Goal: Task Accomplishment & Management: Use online tool/utility

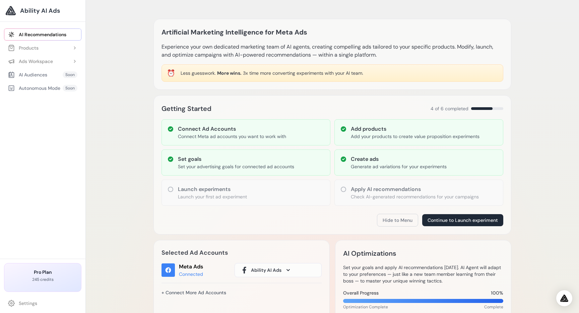
scroll to position [1, 0]
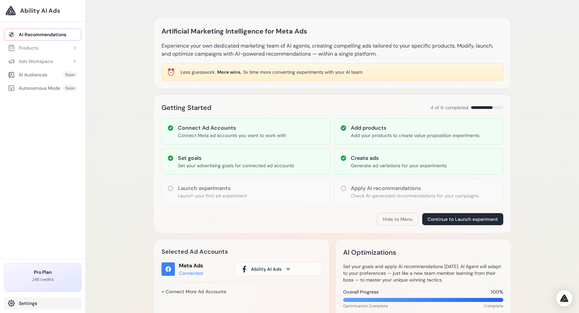
click at [34, 302] on link "Settings" at bounding box center [42, 303] width 77 height 12
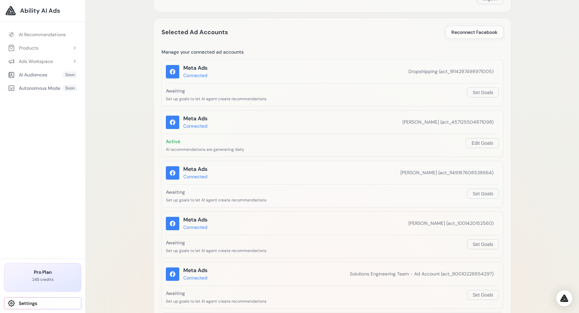
scroll to position [84, 0]
click at [479, 194] on button "Set Goals" at bounding box center [483, 195] width 32 height 10
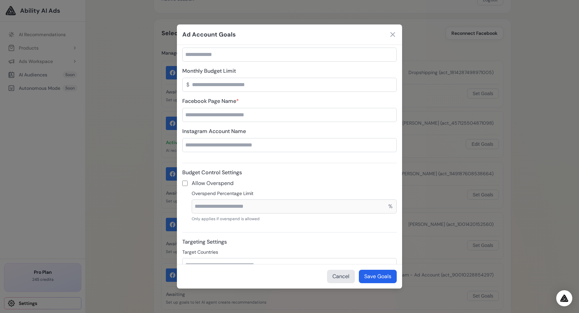
scroll to position [111, 0]
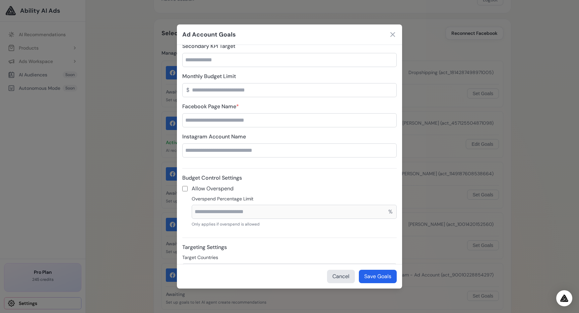
click at [255, 123] on input "Facebook Page Name *" at bounding box center [289, 120] width 215 height 14
click at [240, 122] on input "Facebook Page Name *" at bounding box center [289, 120] width 215 height 14
click at [207, 118] on input "Facebook Page Name *" at bounding box center [289, 120] width 215 height 14
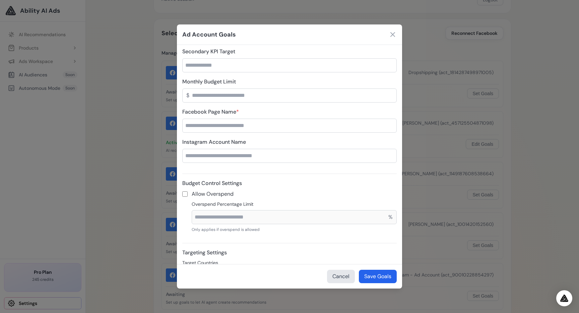
scroll to position [106, 0]
click at [393, 32] on icon at bounding box center [393, 35] width 8 height 8
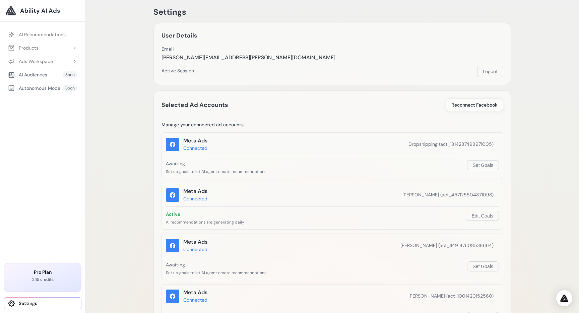
scroll to position [0, 0]
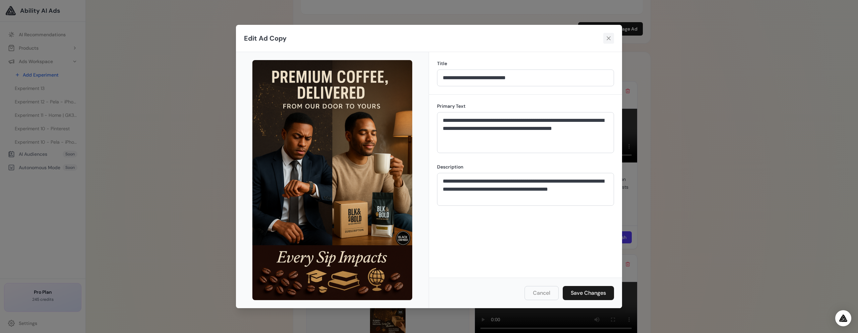
click at [613, 39] on button at bounding box center [608, 38] width 11 height 11
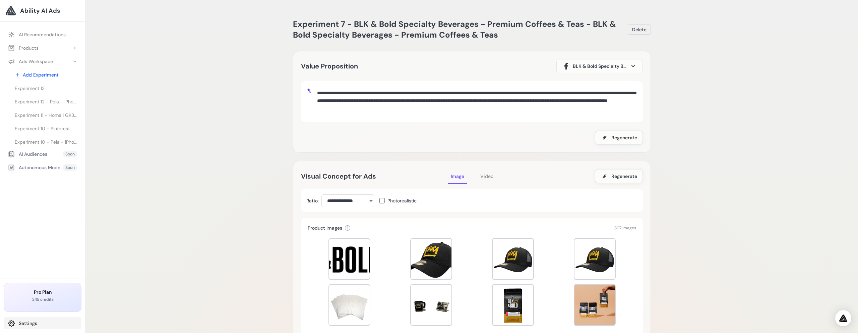
click at [20, 325] on link "Settings" at bounding box center [42, 323] width 77 height 12
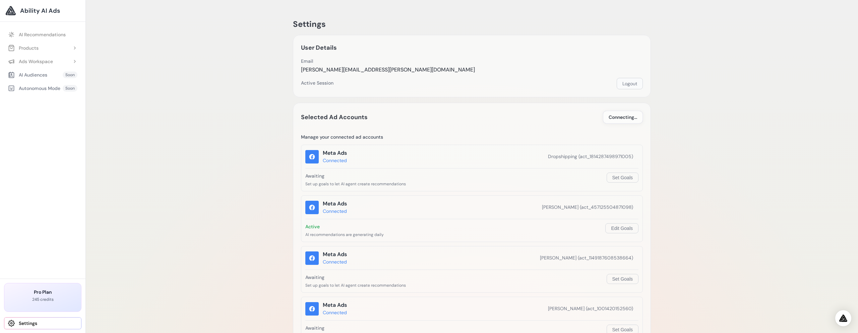
click at [640, 87] on button "Logout" at bounding box center [630, 83] width 26 height 11
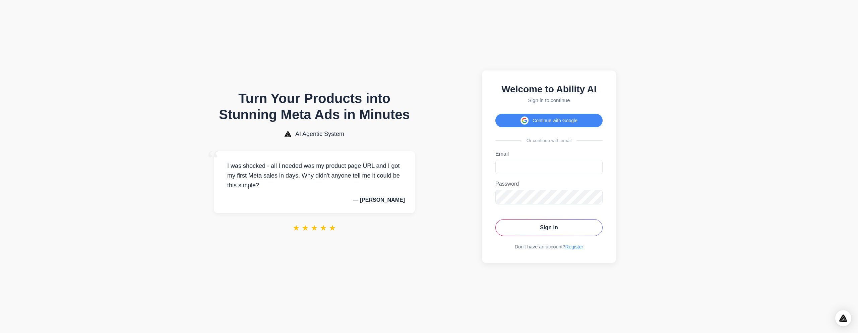
click at [544, 127] on div "Welcome to Ability AI Sign in to continue Continue with Google Or continue with…" at bounding box center [549, 166] width 134 height 192
click at [551, 118] on button "Continue with Google" at bounding box center [548, 120] width 107 height 13
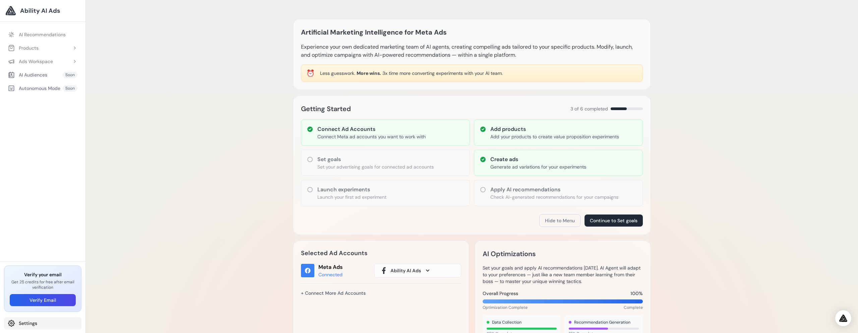
click at [37, 324] on link "Settings" at bounding box center [42, 323] width 77 height 12
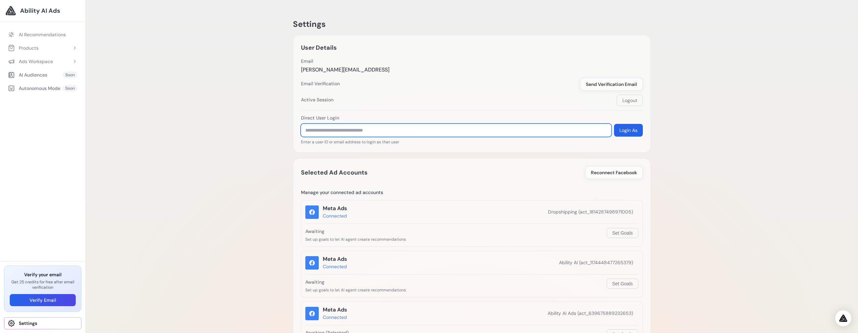
click at [338, 129] on input "text" at bounding box center [456, 130] width 310 height 13
paste input "**********"
type input "**********"
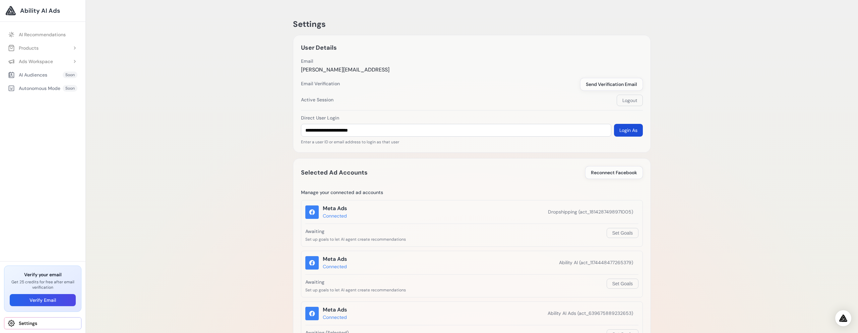
click at [630, 127] on button "Login As" at bounding box center [628, 130] width 29 height 13
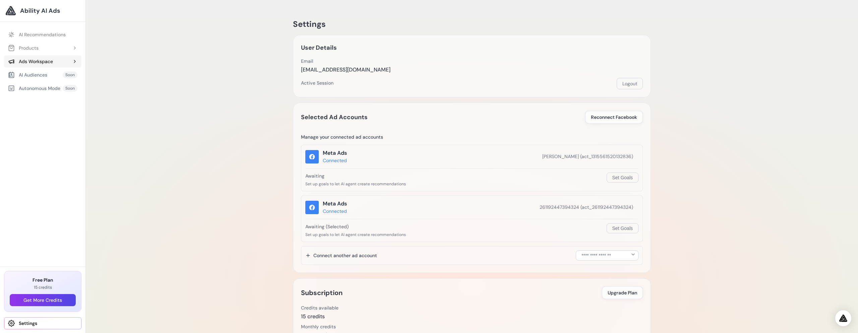
click at [43, 63] on div "Ads Workspace" at bounding box center [30, 61] width 45 height 7
click at [41, 86] on span "Experiment 1 - Importer votre voiture facilement | Packs tout compris | DMB Aut…" at bounding box center [46, 88] width 63 height 7
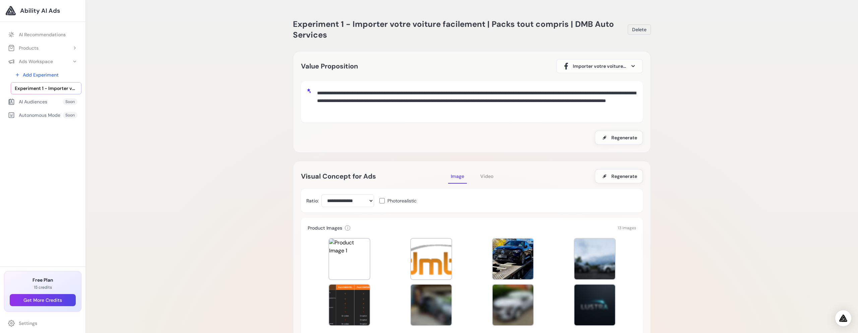
click at [491, 176] on span "Video" at bounding box center [486, 176] width 13 height 6
click at [462, 180] on button "Image" at bounding box center [457, 176] width 19 height 15
click at [25, 323] on link "Settings" at bounding box center [42, 323] width 77 height 12
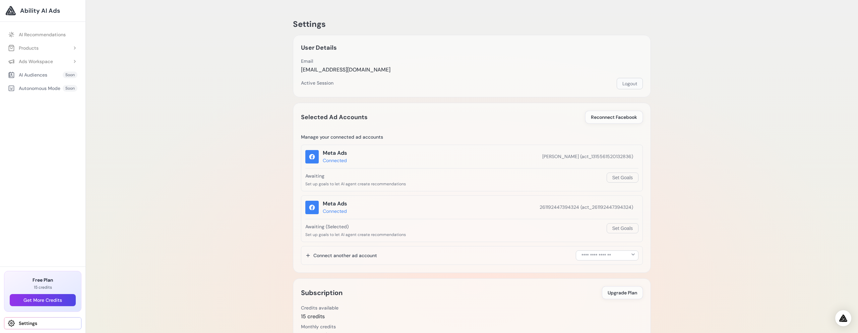
click at [627, 84] on button "Logout" at bounding box center [630, 83] width 26 height 11
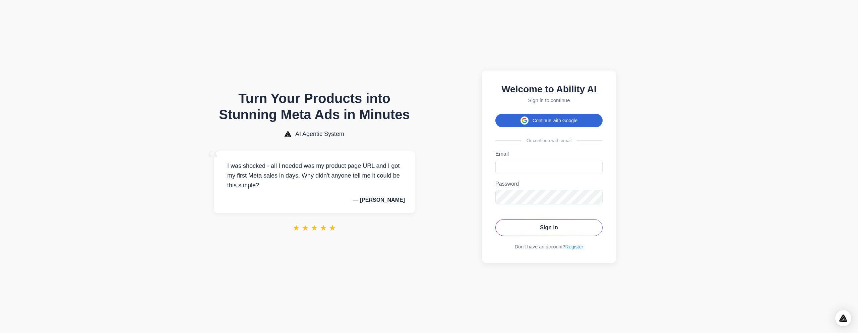
click at [543, 124] on button "Continue with Google" at bounding box center [548, 120] width 107 height 13
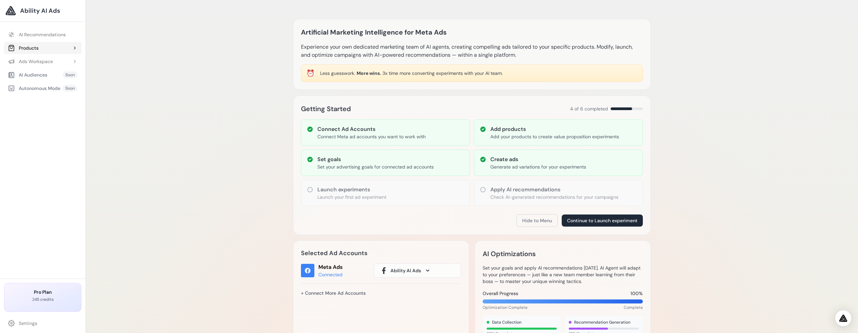
click at [32, 48] on div "Products" at bounding box center [23, 48] width 31 height 7
click at [44, 87] on link "Ability AI" at bounding box center [46, 88] width 71 height 12
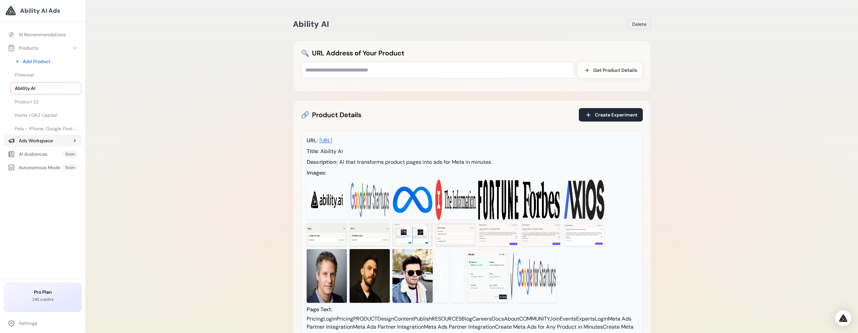
click at [45, 140] on div "Ads Workspace" at bounding box center [30, 140] width 45 height 7
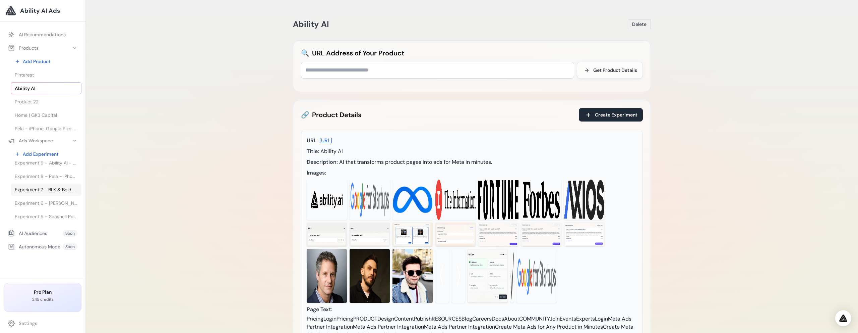
click at [55, 192] on span "Experiment 7 - BLK & Bold Specialty Beverages - Premium Coffees & Teas - BLK & …" at bounding box center [46, 189] width 63 height 7
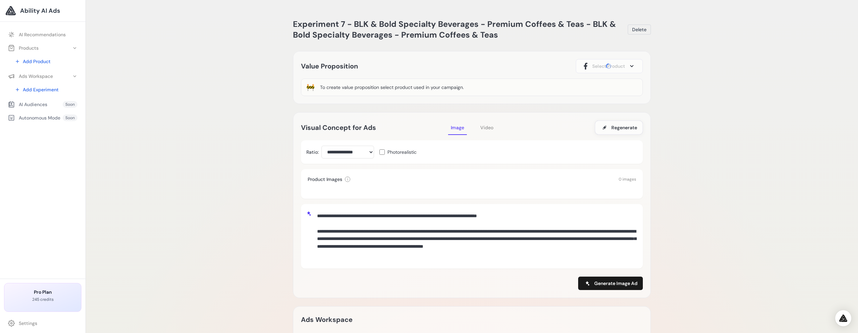
click at [485, 126] on span "Video" at bounding box center [486, 127] width 13 height 6
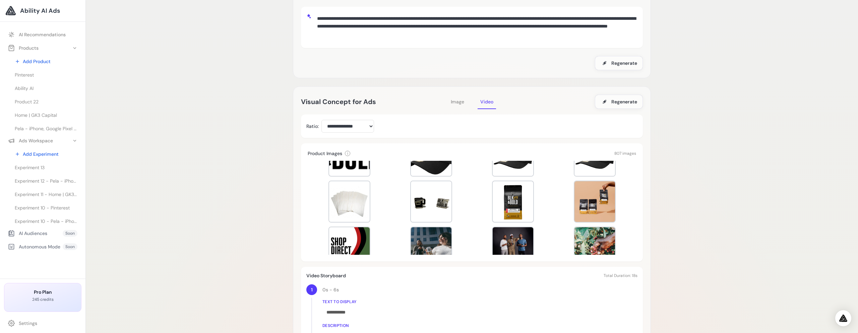
scroll to position [28, 0]
click at [505, 217] on div at bounding box center [513, 201] width 41 height 41
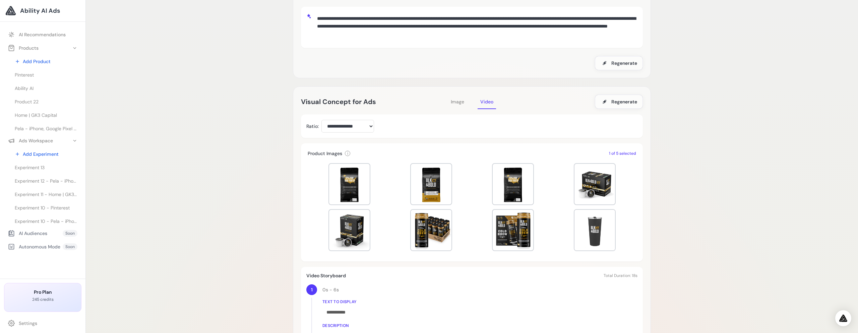
scroll to position [184, 0]
click at [433, 228] on div at bounding box center [431, 229] width 41 height 41
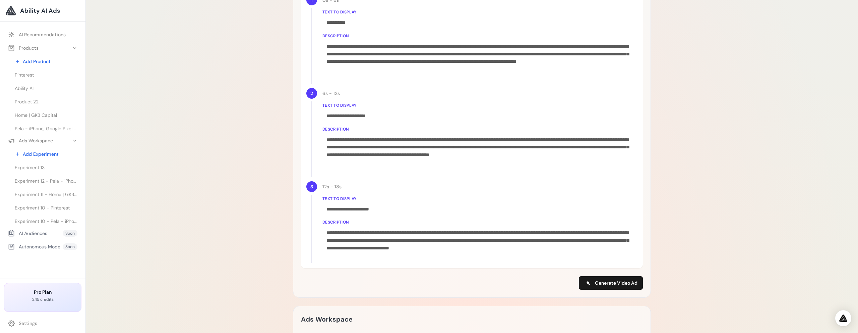
scroll to position [364, 0]
click at [600, 281] on span "Generate Video Ad" at bounding box center [616, 282] width 43 height 7
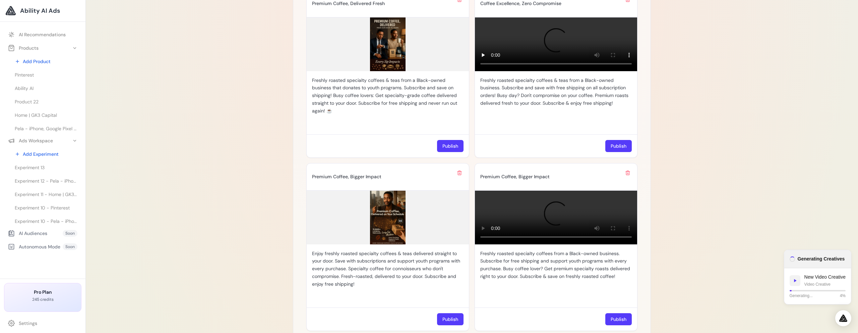
scroll to position [717, 0]
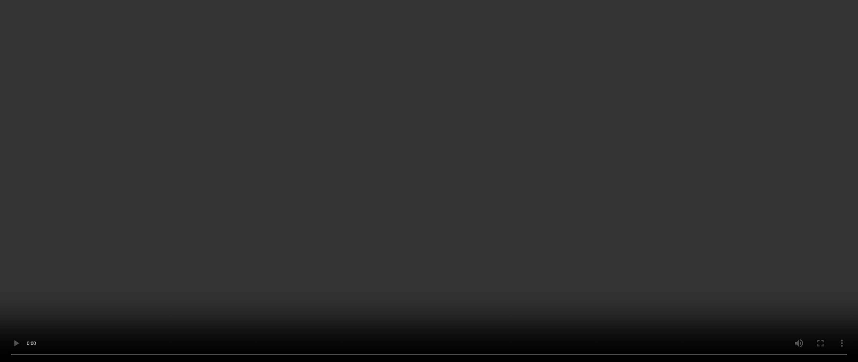
click at [123, 277] on video "Your browser does not support the video tag." at bounding box center [429, 181] width 858 height 362
click at [187, 199] on video "Your browser does not support the video tag." at bounding box center [429, 181] width 858 height 362
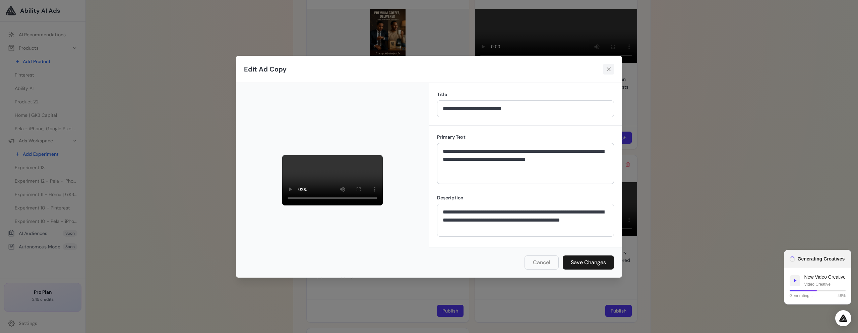
click at [607, 66] on icon at bounding box center [608, 69] width 7 height 7
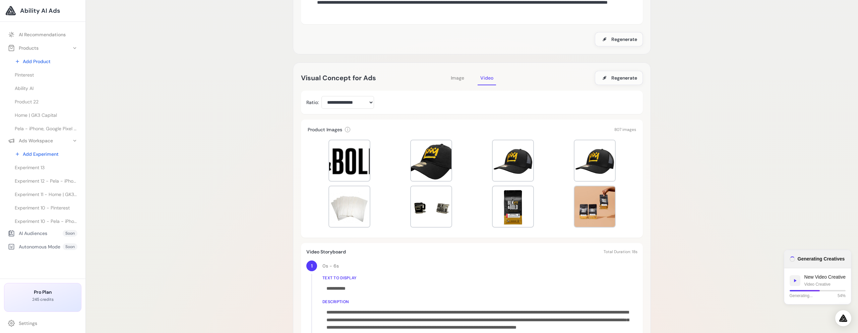
scroll to position [63, 0]
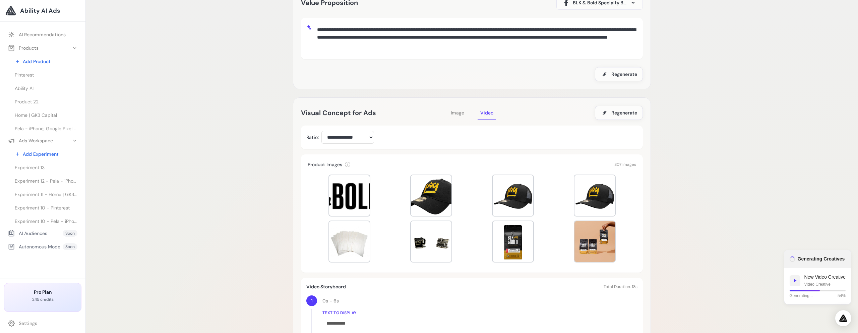
click at [460, 112] on span "Image" at bounding box center [457, 113] width 13 height 6
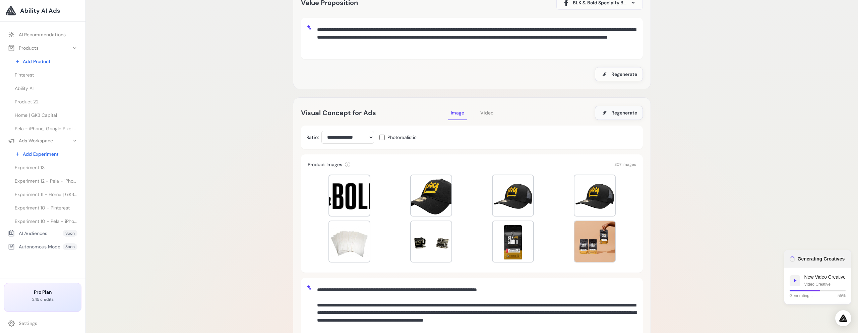
click at [623, 111] on span "Regenerate" at bounding box center [624, 112] width 26 height 7
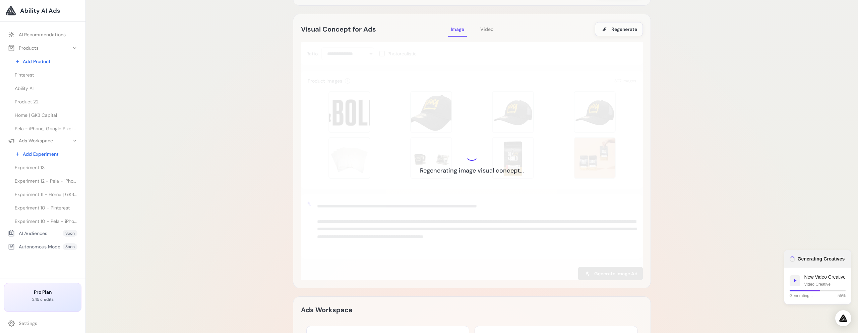
scroll to position [182, 0]
